Goal: Communication & Community: Participate in discussion

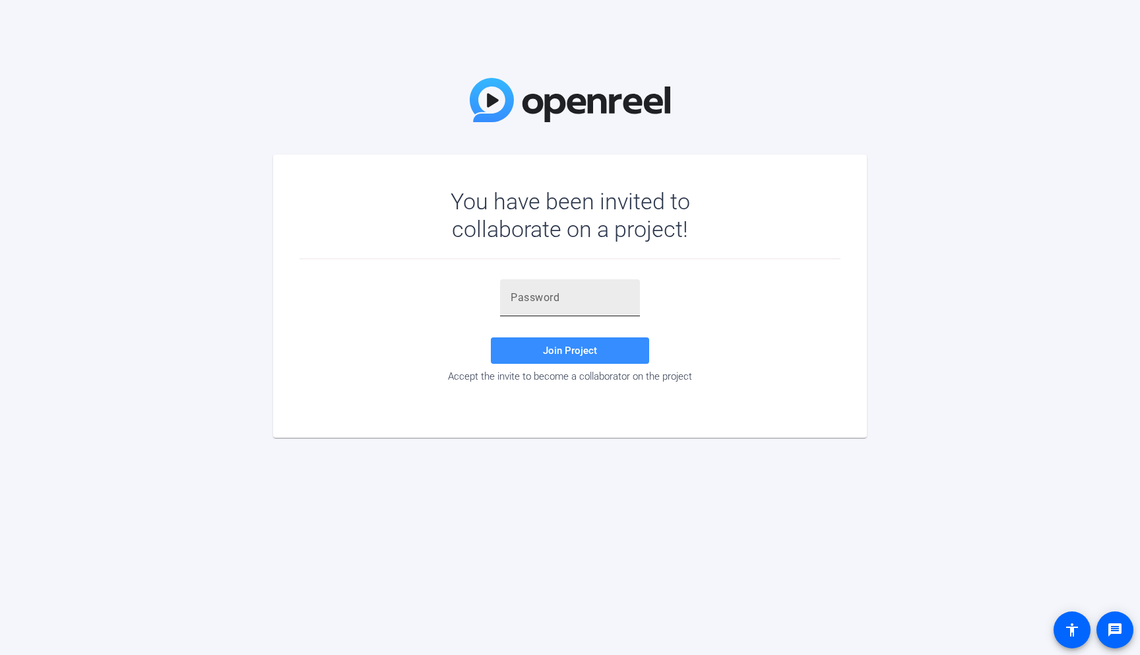
click at [569, 298] on input "text" at bounding box center [570, 298] width 119 height 16
paste input "C]T4mr"
type input "C]T4mr"
click at [519, 346] on span at bounding box center [570, 351] width 158 height 32
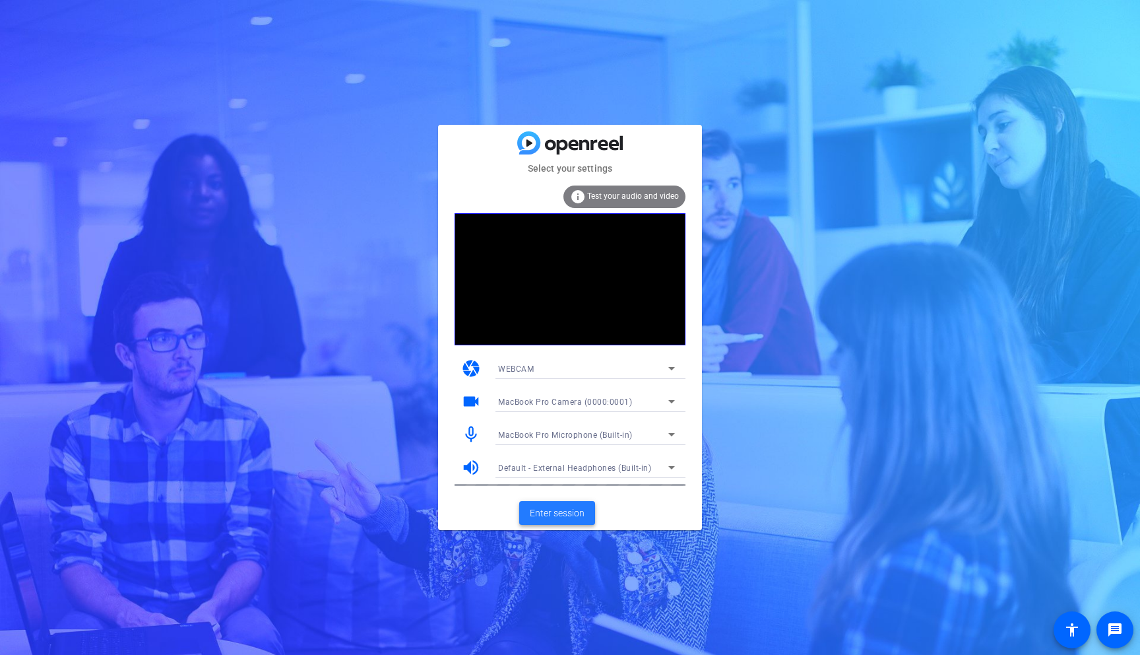
click at [576, 508] on span "Enter session" at bounding box center [557, 513] width 55 height 14
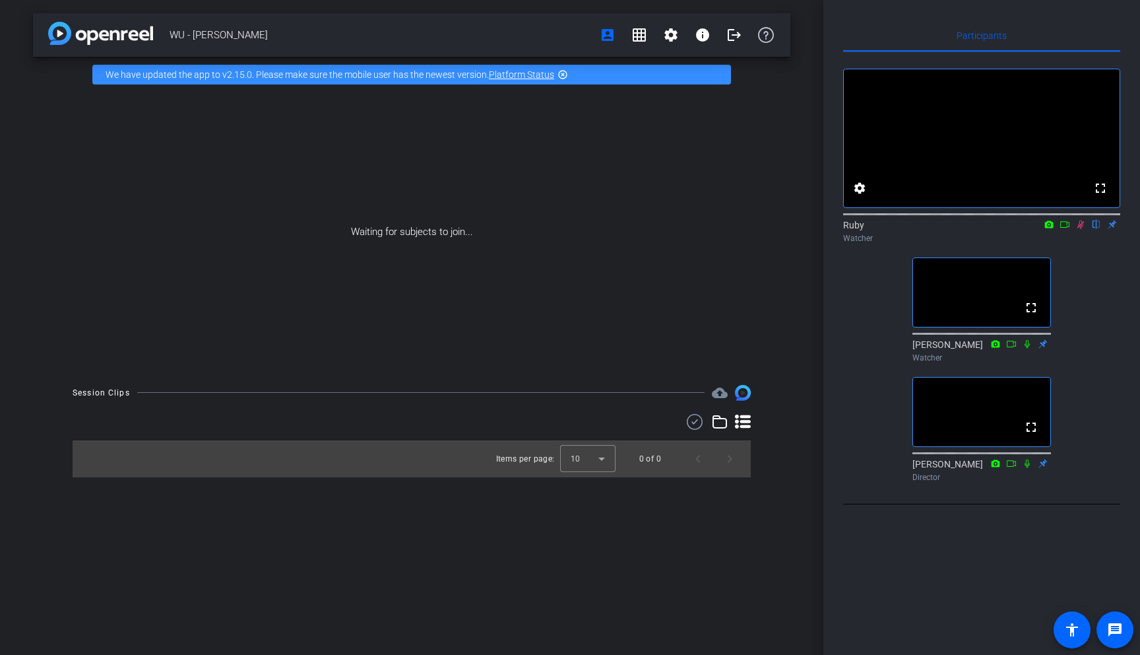
click at [1083, 229] on icon at bounding box center [1080, 224] width 11 height 9
click at [1082, 229] on icon at bounding box center [1080, 224] width 11 height 9
click at [1081, 229] on icon at bounding box center [1080, 224] width 11 height 9
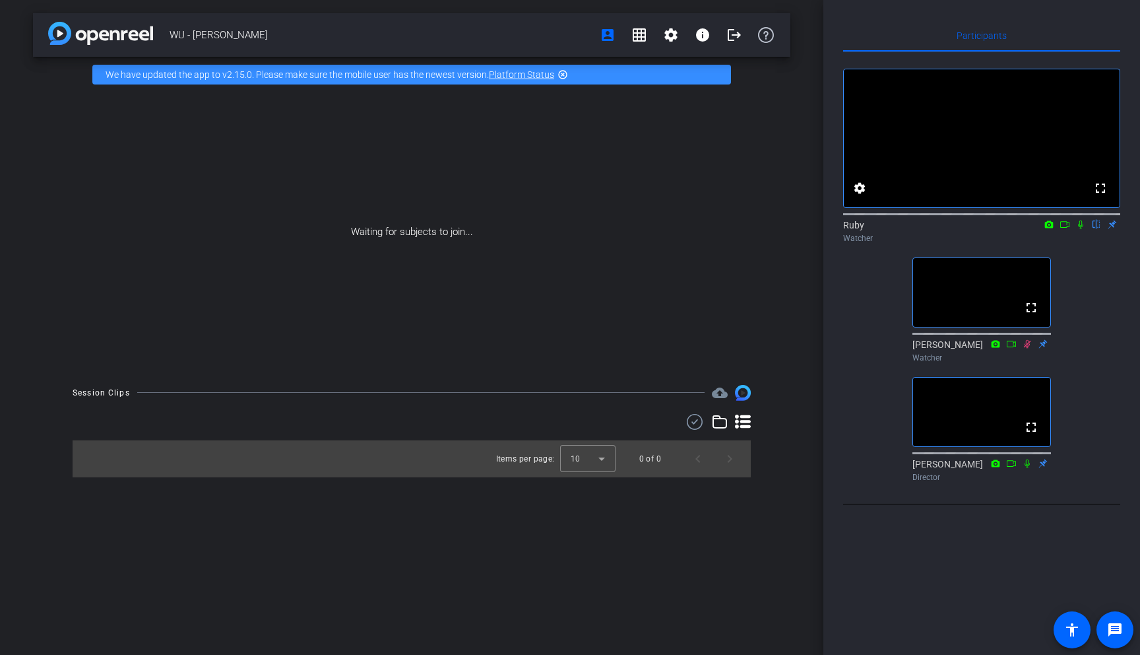
click at [1081, 229] on icon at bounding box center [1080, 224] width 5 height 9
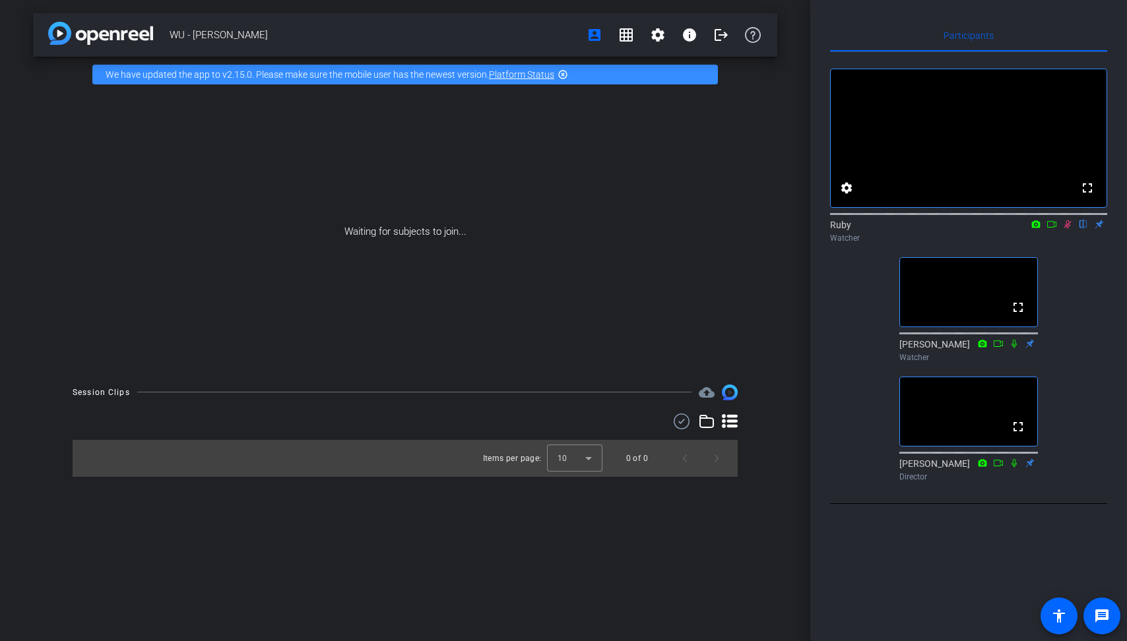
click at [1068, 229] on icon at bounding box center [1067, 224] width 7 height 9
click at [1068, 229] on icon at bounding box center [1067, 224] width 5 height 9
click at [1066, 229] on icon at bounding box center [1067, 224] width 7 height 9
click at [1066, 229] on icon at bounding box center [1067, 224] width 5 height 9
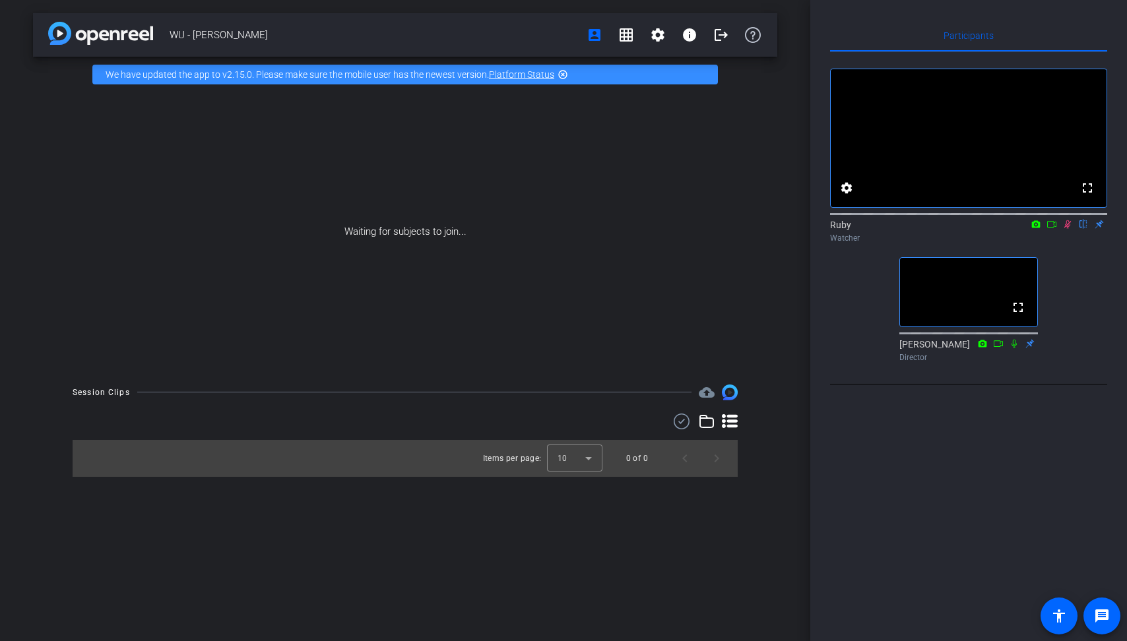
click at [1069, 229] on icon at bounding box center [1067, 224] width 11 height 9
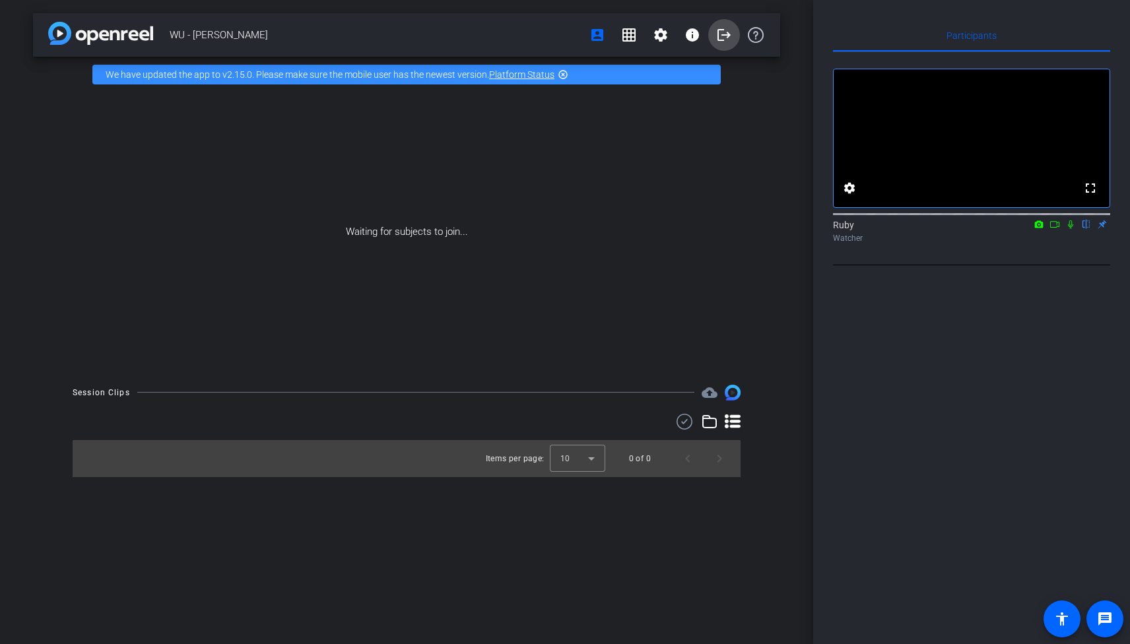
click at [727, 29] on mat-icon "logout" at bounding box center [724, 35] width 16 height 16
